Goal: Task Accomplishment & Management: Manage account settings

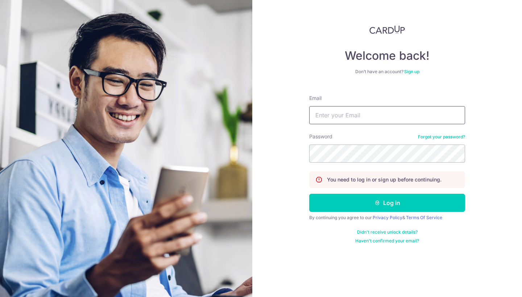
type input "[PERSON_NAME][EMAIL_ADDRESS][DOMAIN_NAME]"
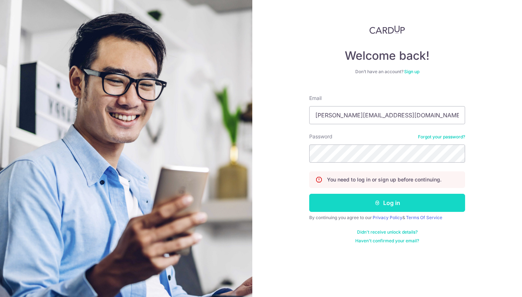
click at [398, 201] on button "Log in" at bounding box center [387, 203] width 156 height 18
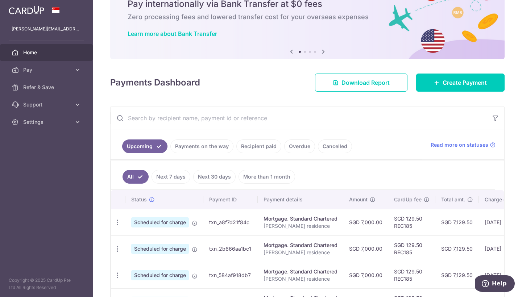
scroll to position [33, 0]
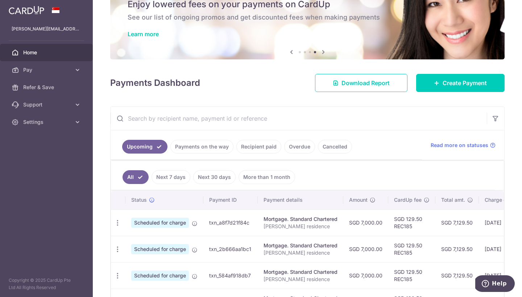
click at [437, 181] on ul "All Next 7 days Next 30 days More than 1 month" at bounding box center [303, 175] width 384 height 29
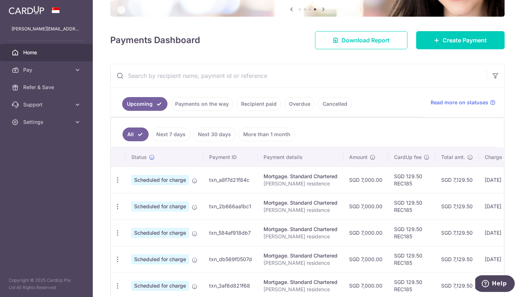
scroll to position [102, 0]
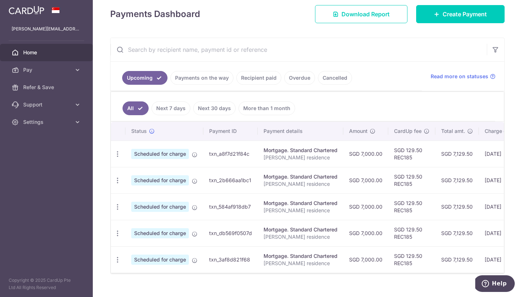
drag, startPoint x: 342, startPoint y: 276, endPoint x: 348, endPoint y: 278, distance: 6.5
click at [348, 278] on div "× Pause Schedule Pause all future payments in this series Pause just this one p…" at bounding box center [307, 148] width 429 height 297
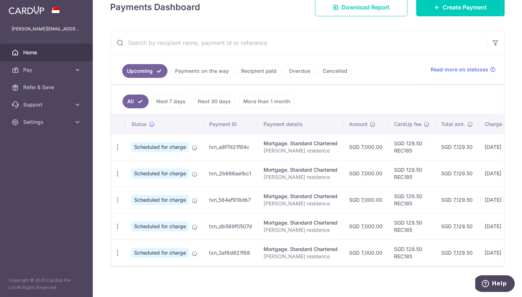
scroll to position [108, 0]
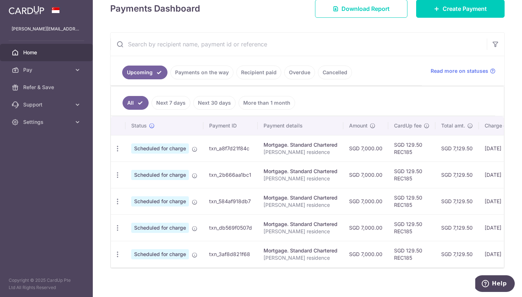
click at [272, 104] on link "More than 1 month" at bounding box center [267, 103] width 57 height 14
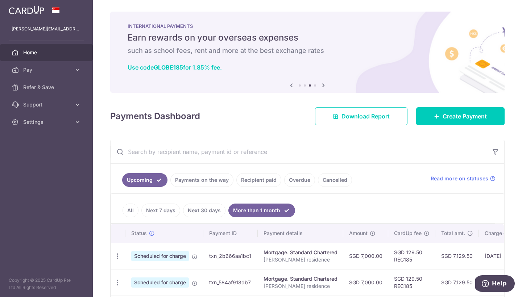
scroll to position [0, 0]
click at [359, 119] on span "Download Report" at bounding box center [366, 116] width 48 height 9
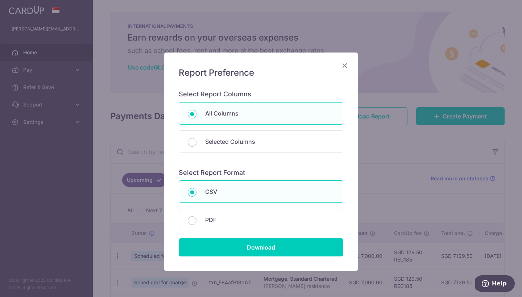
click at [346, 67] on icon "Close" at bounding box center [345, 65] width 9 height 9
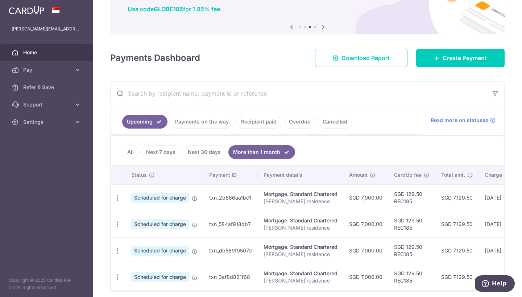
scroll to position [59, 0]
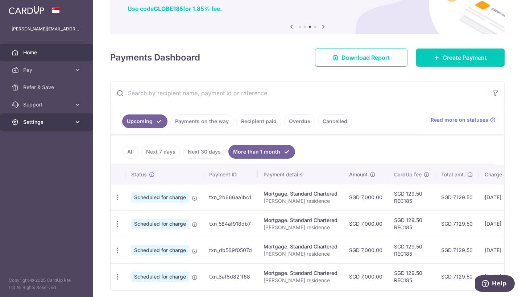
click at [80, 121] on icon at bounding box center [77, 122] width 7 height 7
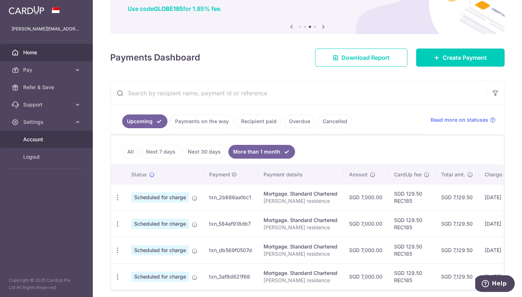
click at [43, 139] on span "Account" at bounding box center [47, 139] width 48 height 7
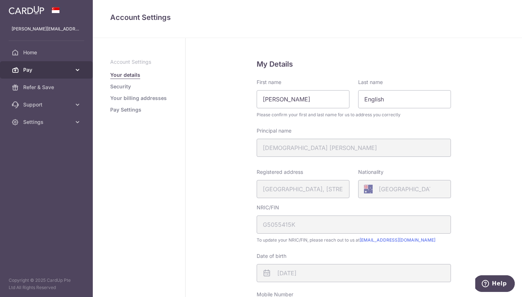
click at [59, 69] on span "Pay" at bounding box center [47, 69] width 48 height 7
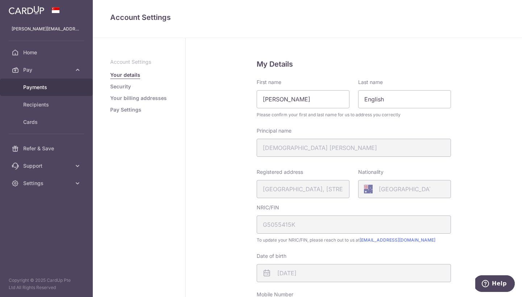
click at [42, 90] on span "Payments" at bounding box center [47, 87] width 48 height 7
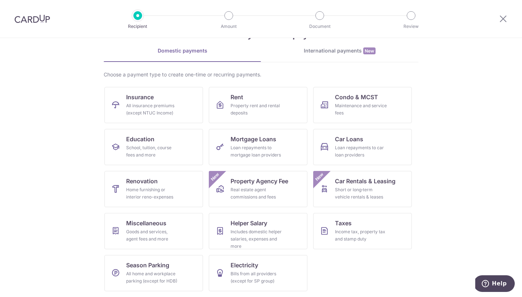
scroll to position [27, 0]
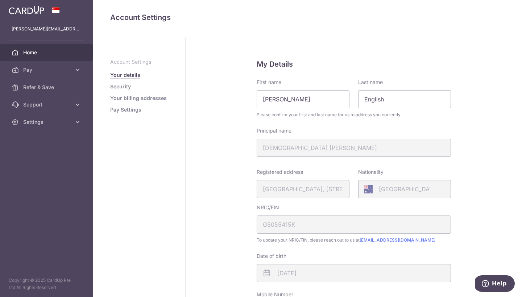
click at [26, 53] on span "Home" at bounding box center [47, 52] width 48 height 7
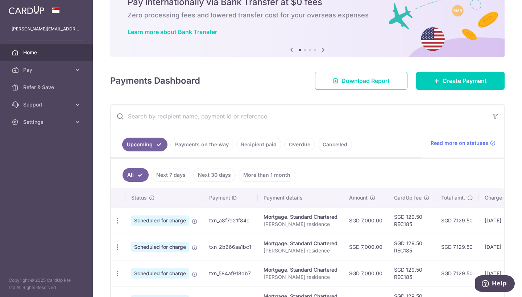
scroll to position [38, 0]
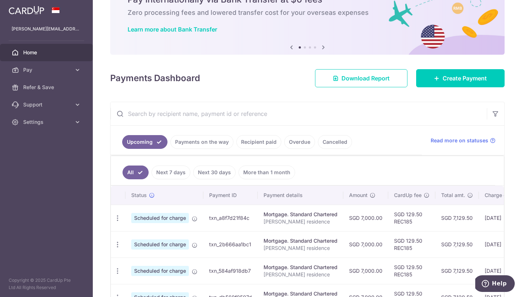
click at [269, 142] on link "Recipient paid" at bounding box center [258, 142] width 45 height 14
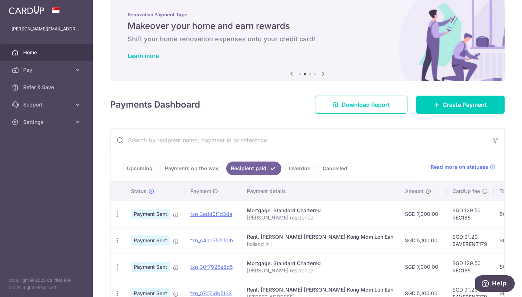
scroll to position [12, 0]
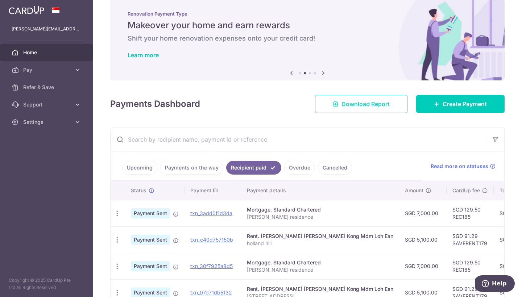
click at [368, 101] on span "Download Report" at bounding box center [366, 104] width 48 height 9
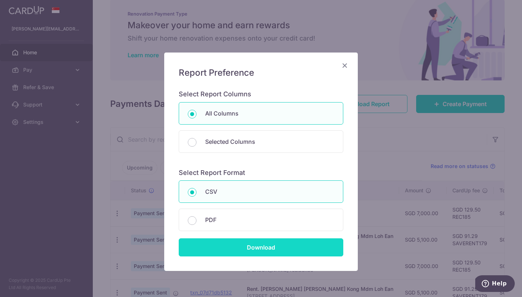
click at [252, 247] on input "Download" at bounding box center [261, 248] width 165 height 18
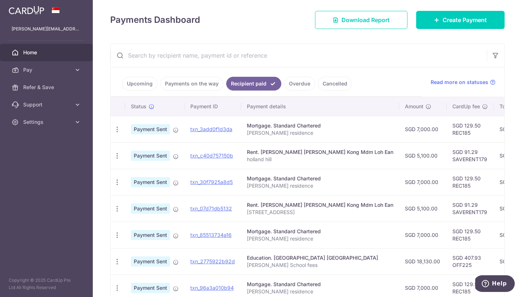
scroll to position [96, 0]
